Goal: Information Seeking & Learning: Check status

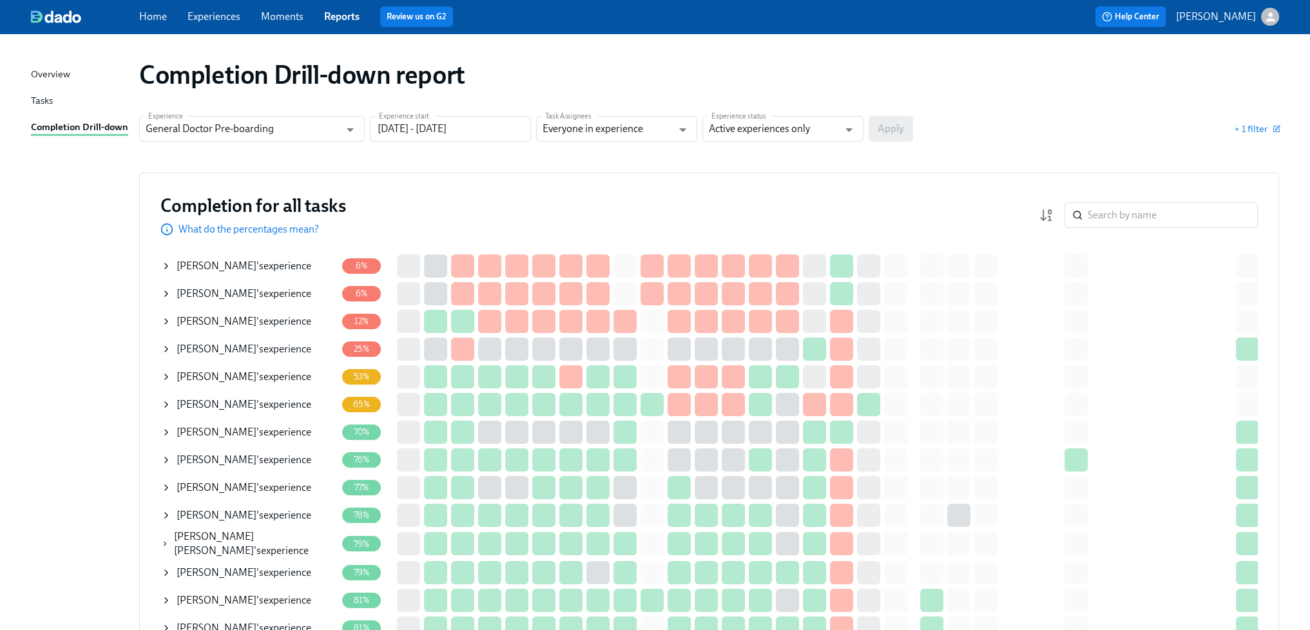
click at [483, 178] on div "Completion for all tasks What do the percentages mean? ​ Completion for all tas…" at bounding box center [709, 584] width 1140 height 823
drag, startPoint x: 829, startPoint y: 77, endPoint x: 819, endPoint y: 74, distance: 10.2
click at [823, 75] on div "Completion Drill-down report" at bounding box center [709, 74] width 1140 height 31
click at [548, 189] on div "Completion for all tasks What do the percentages mean? ​ Completion for all tas…" at bounding box center [709, 584] width 1140 height 823
click at [568, 86] on div "Completion Drill-down report" at bounding box center [709, 74] width 1140 height 31
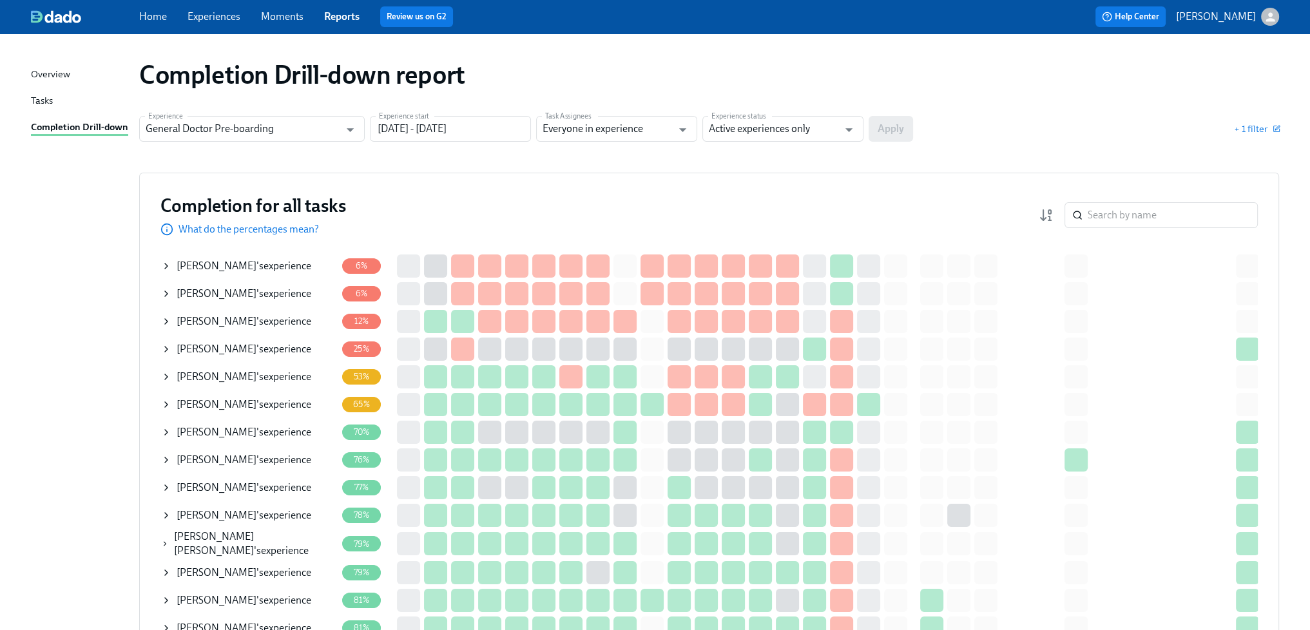
drag, startPoint x: 945, startPoint y: 50, endPoint x: 872, endPoint y: 53, distance: 73.5
click at [944, 51] on div "Completion Drill-down report" at bounding box center [709, 75] width 1160 height 52
click at [841, 56] on div "Completion Drill-down report" at bounding box center [709, 75] width 1160 height 52
click at [701, 56] on div "Completion Drill-down report" at bounding box center [709, 75] width 1160 height 52
click at [634, 196] on div "Completion for all tasks What do the percentages mean? ​" at bounding box center [708, 215] width 1097 height 43
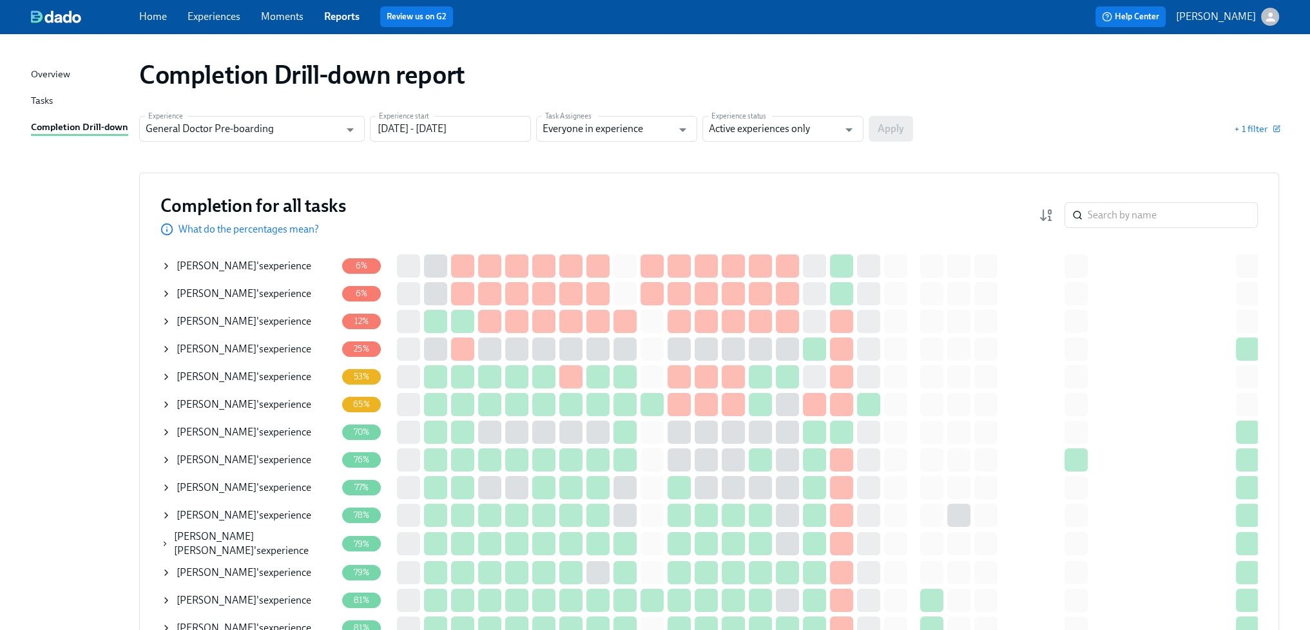
click at [638, 162] on div "Completion Drill-down report Experience General Doctor Pre-boarding Experience …" at bounding box center [655, 543] width 1248 height 988
click at [584, 178] on div "Completion for all tasks What do the percentages mean? ​ Completion for all tas…" at bounding box center [709, 584] width 1140 height 823
